Goal: Transaction & Acquisition: Purchase product/service

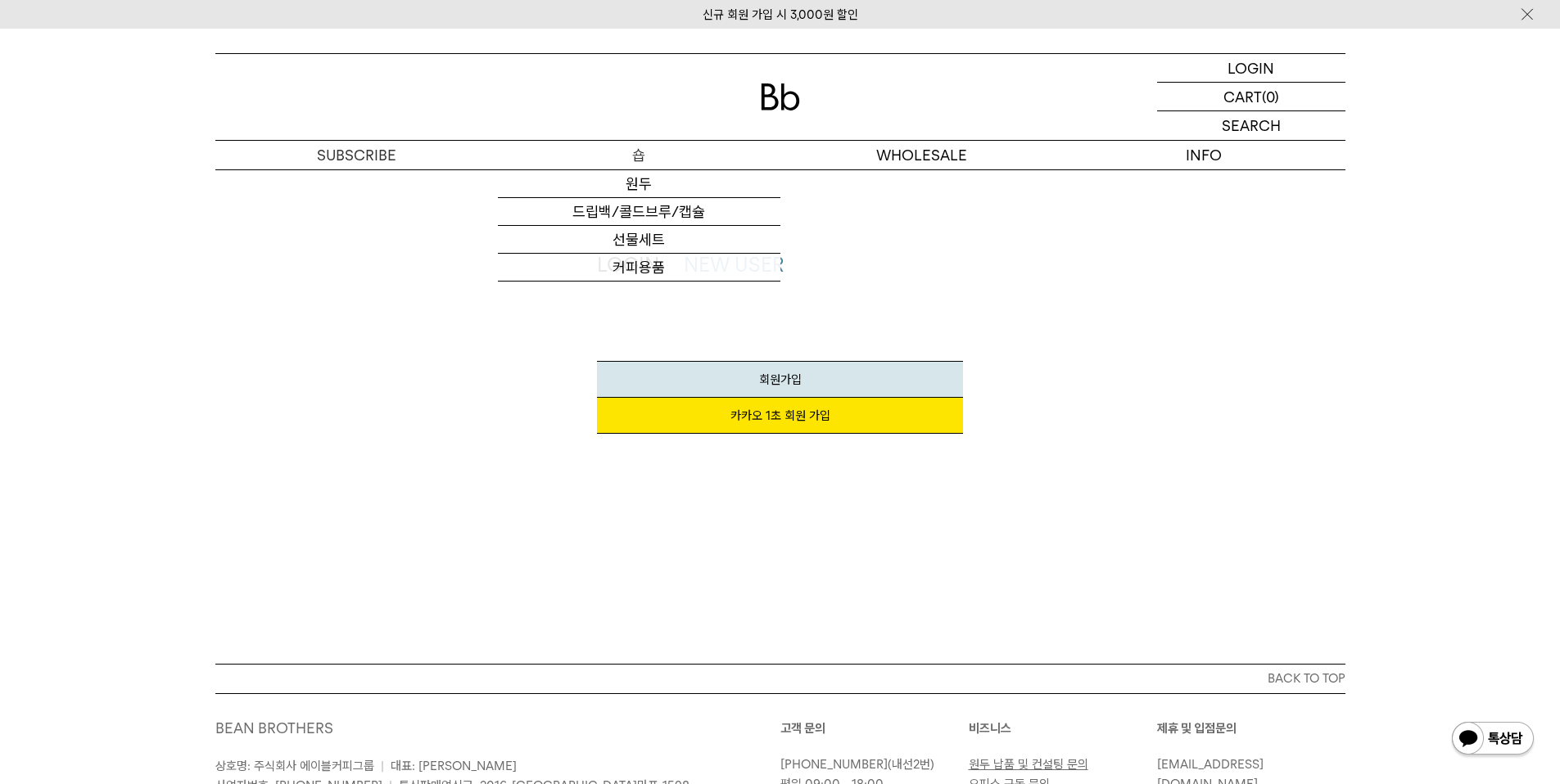
click at [618, 159] on p "숍" at bounding box center [639, 154] width 282 height 28
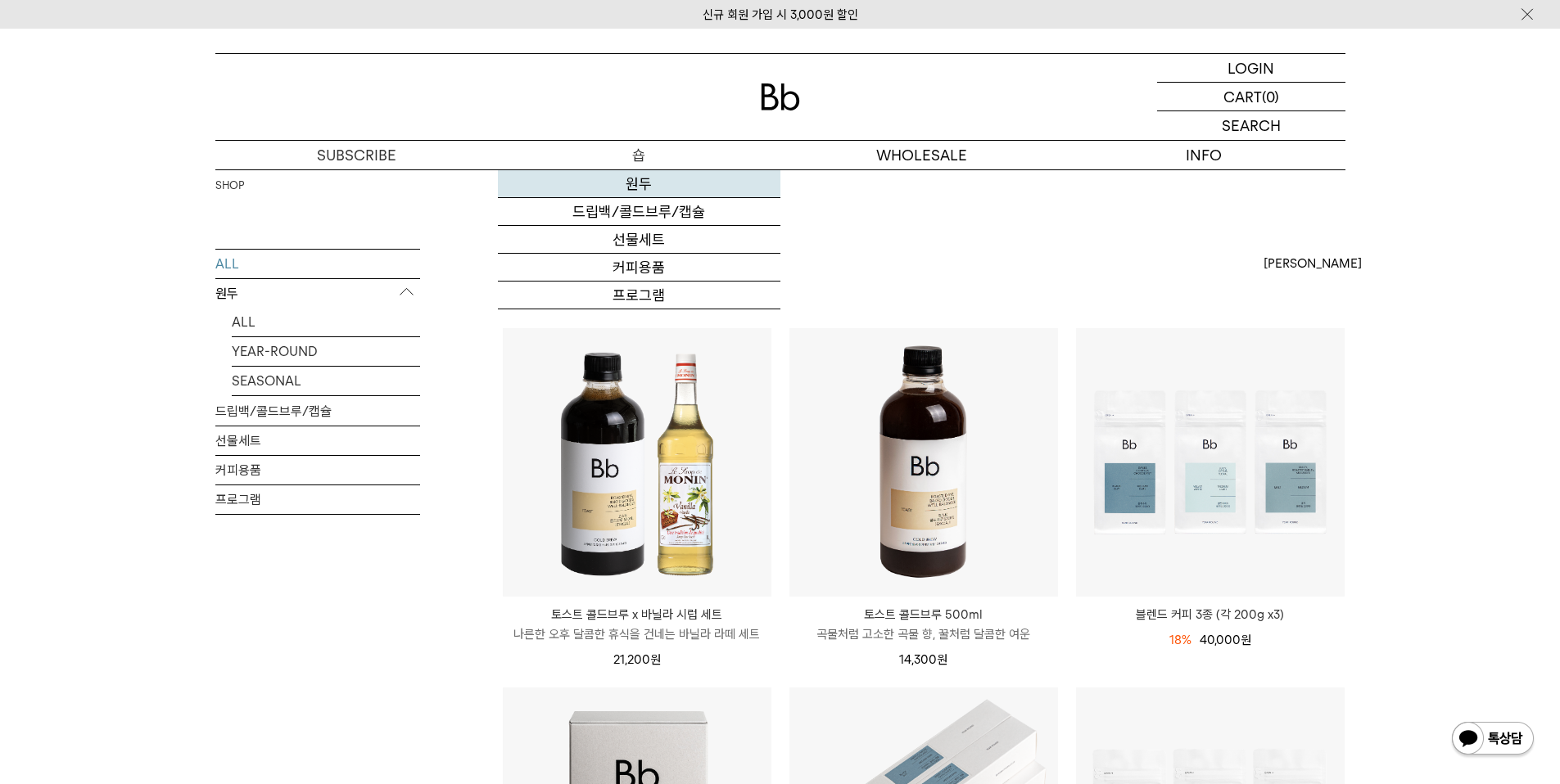
click at [636, 183] on link "원두" at bounding box center [639, 184] width 282 height 28
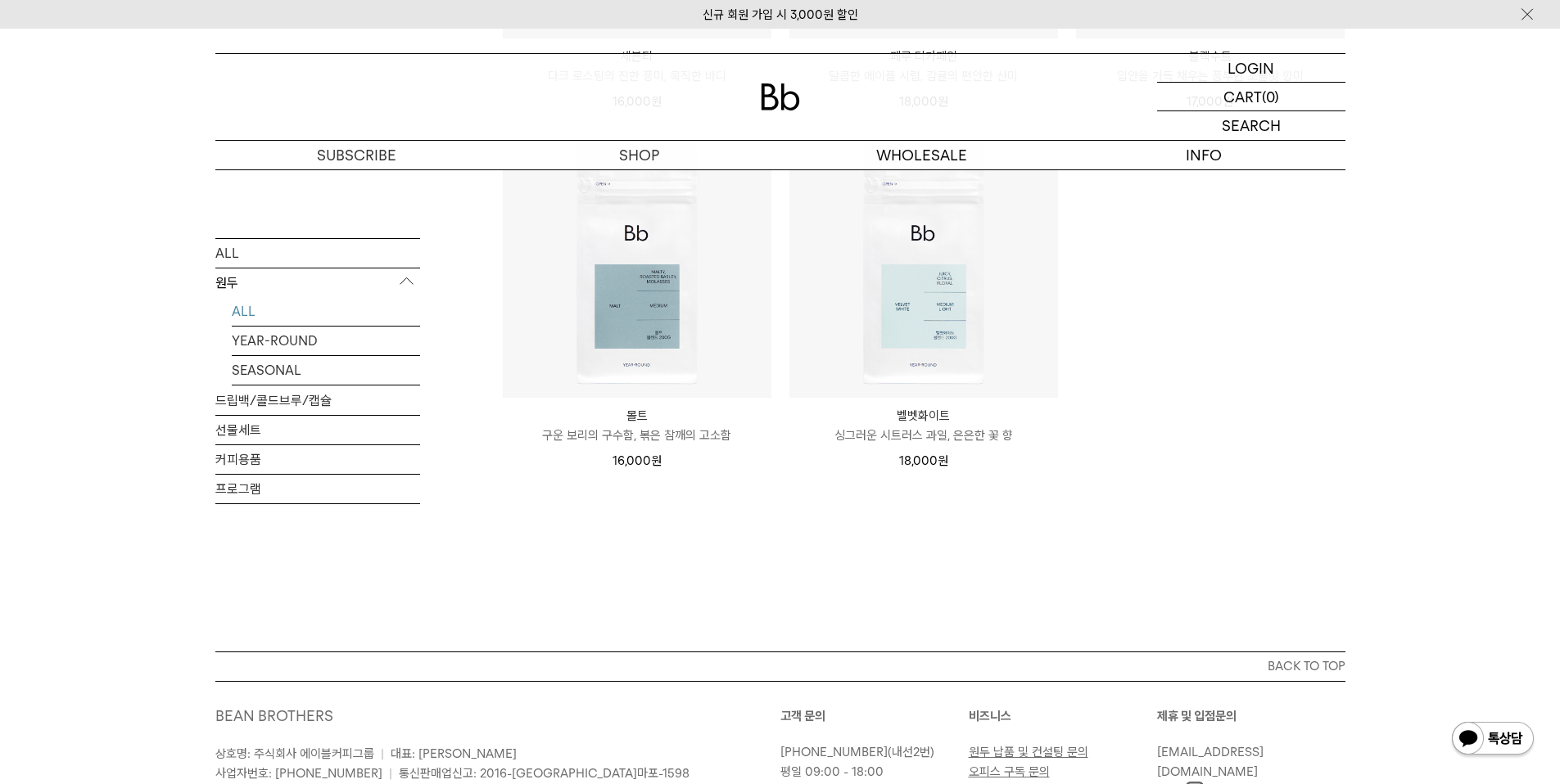
scroll to position [1473, 0]
